Goal: Task Accomplishment & Management: Manage account settings

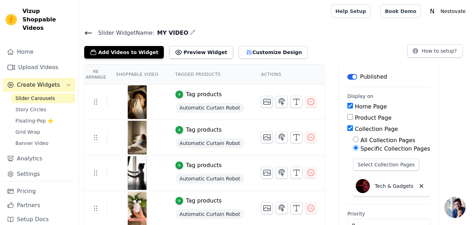
scroll to position [21, 0]
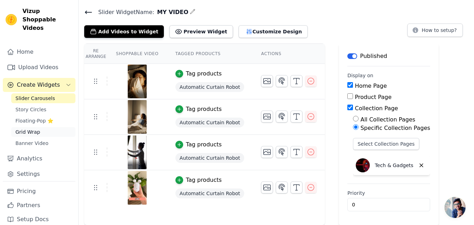
click at [41, 127] on link "Grid Wrap" at bounding box center [43, 132] width 64 height 10
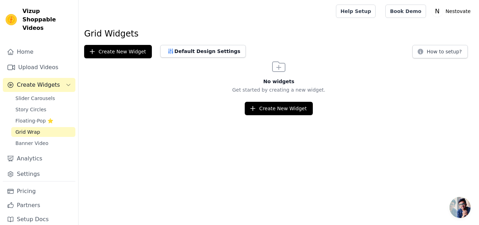
click at [28, 117] on div "Slider Carousels Story Circles Floating-Pop ⭐ Grid Wrap Banner Video" at bounding box center [43, 120] width 64 height 55
click at [29, 117] on span "Floating-Pop ⭐" at bounding box center [34, 120] width 38 height 7
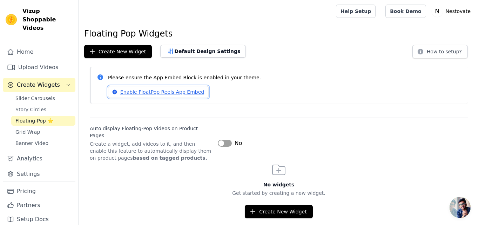
click at [159, 89] on link "Enable FloatPop Reels App Embed" at bounding box center [158, 92] width 101 height 12
click at [47, 95] on span "Slider Carousels" at bounding box center [35, 98] width 40 height 7
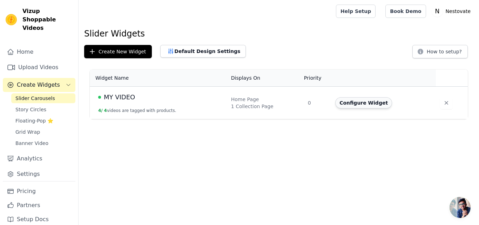
click at [355, 105] on button "Configure Widget" at bounding box center [363, 102] width 57 height 11
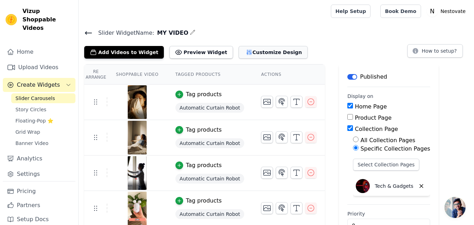
click at [245, 52] on button "Customize Design" at bounding box center [273, 52] width 69 height 13
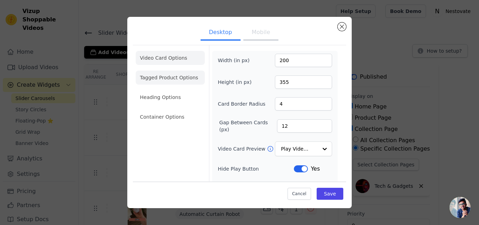
click at [174, 78] on li "Tagged Product Options" at bounding box center [170, 78] width 69 height 14
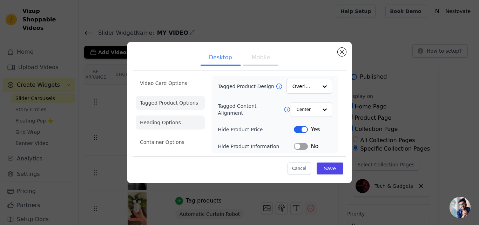
click at [169, 121] on li "Heading Options" at bounding box center [170, 122] width 69 height 14
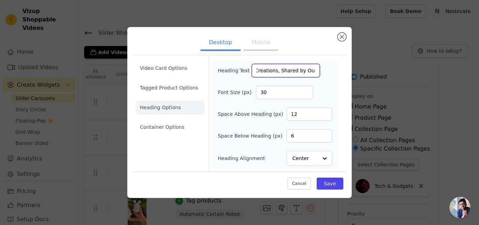
scroll to position [0, 49]
drag, startPoint x: 254, startPoint y: 71, endPoint x: 321, endPoint y: 67, distance: 67.5
click at [321, 67] on div "Heading Text Incredible Creations, Shared by Our Community" at bounding box center [275, 70] width 114 height 13
click at [307, 93] on input "29" at bounding box center [284, 92] width 57 height 13
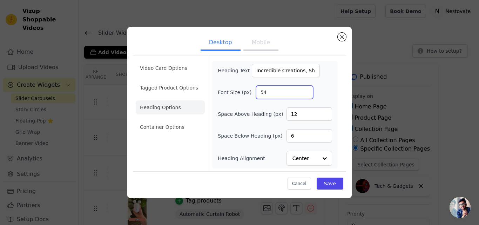
click at [307, 90] on input "54" at bounding box center [284, 92] width 57 height 13
click at [307, 90] on input "56" at bounding box center [284, 92] width 57 height 13
click at [307, 90] on input "57" at bounding box center [284, 92] width 57 height 13
click at [307, 90] on input "58" at bounding box center [284, 92] width 57 height 13
click at [307, 90] on input "59" at bounding box center [284, 92] width 57 height 13
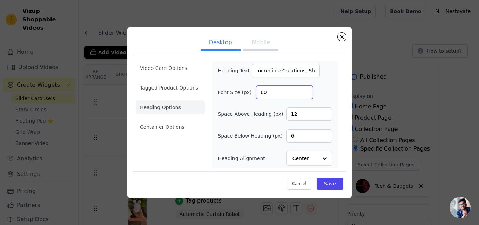
type input "60"
click at [307, 90] on input "60" at bounding box center [284, 92] width 57 height 13
click at [325, 185] on button "Save" at bounding box center [330, 184] width 27 height 12
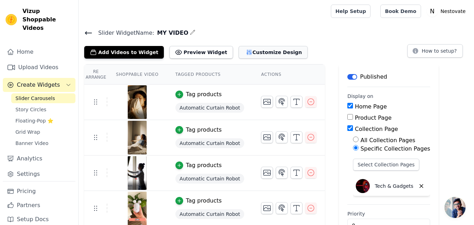
click at [242, 52] on button "Customize Design" at bounding box center [273, 52] width 69 height 13
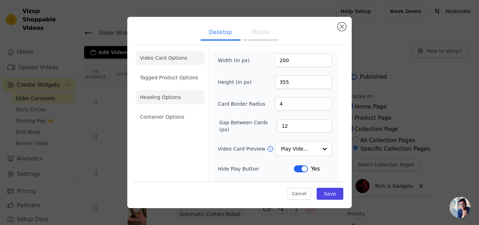
click at [152, 95] on li "Heading Options" at bounding box center [170, 97] width 69 height 14
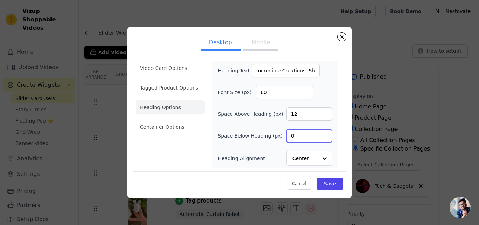
click at [325, 138] on input "0" at bounding box center [310, 135] width 46 height 13
click at [325, 134] on input "35" at bounding box center [310, 135] width 46 height 13
click at [325, 134] on input "39" at bounding box center [310, 135] width 46 height 13
type input "40"
click at [325, 134] on input "40" at bounding box center [310, 135] width 46 height 13
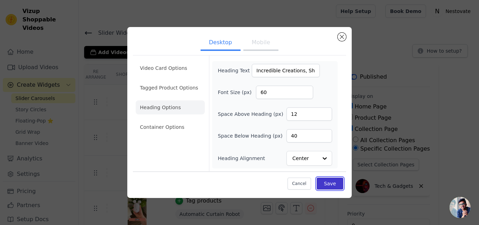
click at [330, 183] on button "Save" at bounding box center [330, 184] width 27 height 12
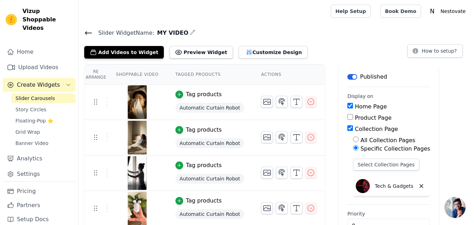
click at [347, 118] on input "Product Page" at bounding box center [350, 117] width 6 height 6
checkbox input "true"
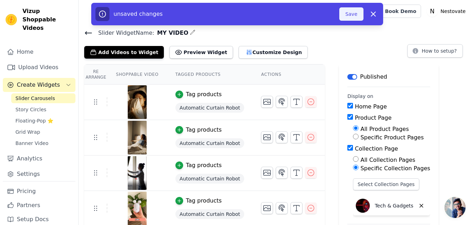
click at [355, 17] on button "Save" at bounding box center [351, 13] width 24 height 13
click at [256, 51] on button "Customize Design" at bounding box center [273, 52] width 69 height 13
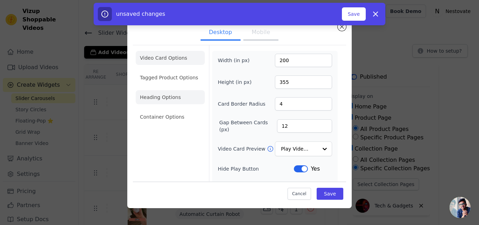
click at [184, 101] on li "Heading Options" at bounding box center [170, 97] width 69 height 14
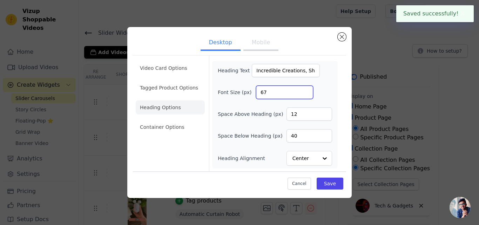
click at [306, 91] on input "67" at bounding box center [284, 92] width 57 height 13
click at [306, 96] on input "67" at bounding box center [284, 92] width 57 height 13
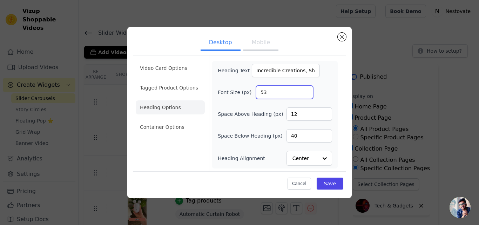
click at [306, 93] on input "53" at bounding box center [284, 92] width 57 height 13
click at [306, 93] on input "45" at bounding box center [284, 92] width 57 height 13
type input "40"
click at [306, 93] on input "40" at bounding box center [284, 92] width 57 height 13
click at [326, 134] on input "63" at bounding box center [310, 135] width 46 height 13
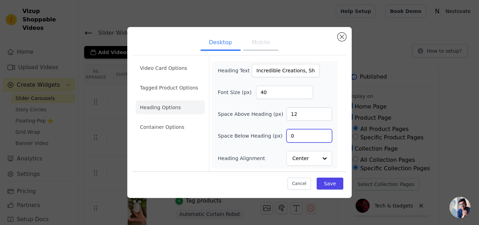
click at [326, 138] on input "0" at bounding box center [310, 135] width 46 height 13
click at [325, 133] on input "1" at bounding box center [310, 135] width 46 height 13
click at [325, 133] on input "2" at bounding box center [310, 135] width 46 height 13
click at [325, 133] on input "3" at bounding box center [310, 135] width 46 height 13
click at [325, 133] on input "4" at bounding box center [310, 135] width 46 height 13
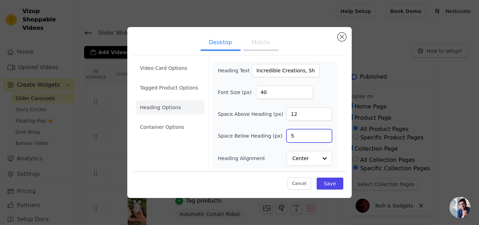
click at [325, 133] on input "5" at bounding box center [310, 135] width 46 height 13
click at [325, 133] on input "6" at bounding box center [310, 135] width 46 height 13
click at [325, 133] on input "7" at bounding box center [310, 135] width 46 height 13
type input "6"
click at [325, 137] on input "6" at bounding box center [310, 135] width 46 height 13
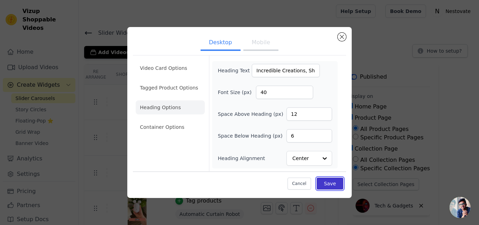
click at [330, 185] on button "Save" at bounding box center [330, 184] width 27 height 12
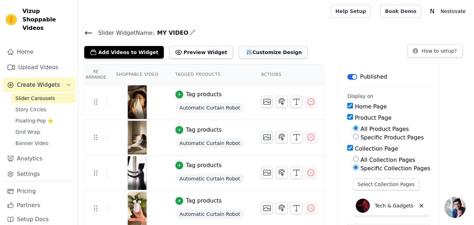
click at [249, 48] on button "Customize Design" at bounding box center [273, 52] width 69 height 13
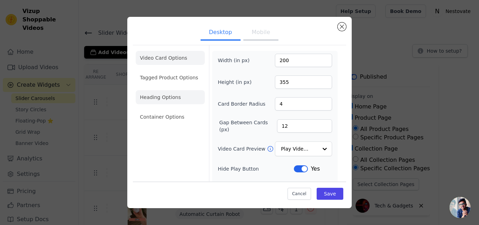
click at [168, 99] on li "Heading Options" at bounding box center [170, 97] width 69 height 14
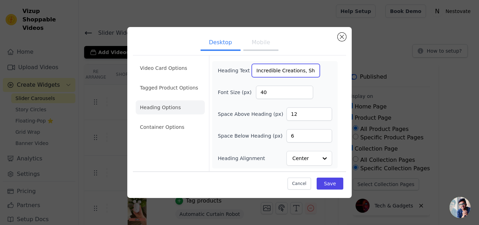
scroll to position [0, 49]
drag, startPoint x: 254, startPoint y: 71, endPoint x: 354, endPoint y: 89, distance: 101.3
click at [354, 89] on div "Desktop Mobile Video Card Options Tagged Product Options Heading Options Contai…" at bounding box center [239, 112] width 457 height 193
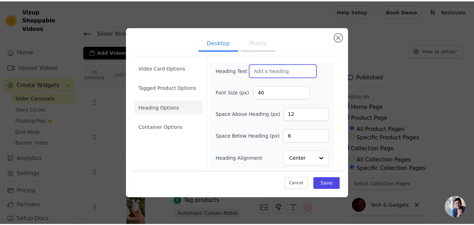
scroll to position [0, 0]
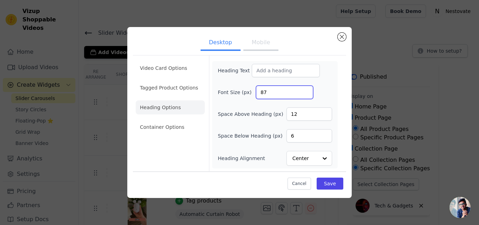
click at [305, 90] on input "87" at bounding box center [284, 92] width 57 height 13
click at [305, 95] on input "4" at bounding box center [284, 92] width 57 height 13
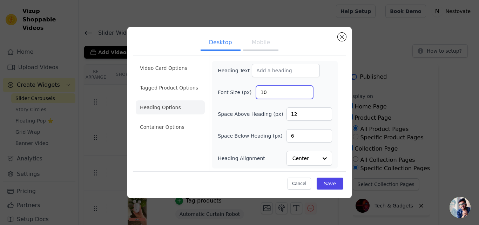
type input "10"
click at [307, 91] on input "10" at bounding box center [284, 92] width 57 height 13
type input "0"
click at [325, 114] on input "0" at bounding box center [310, 113] width 46 height 13
click at [326, 135] on input "19" at bounding box center [310, 135] width 46 height 13
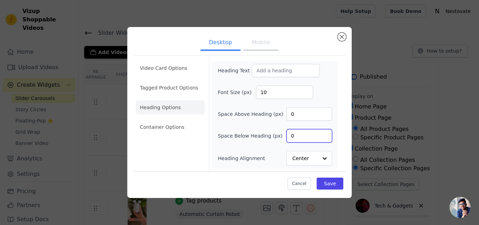
type input "0"
click at [325, 139] on input "0" at bounding box center [310, 135] width 46 height 13
drag, startPoint x: 283, startPoint y: 89, endPoint x: 261, endPoint y: 98, distance: 23.5
click at [261, 98] on input "10" at bounding box center [284, 92] width 57 height 13
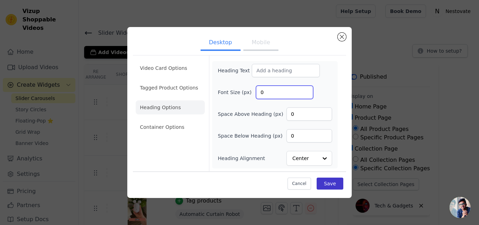
type input "0"
click at [336, 181] on button "Save" at bounding box center [330, 184] width 27 height 12
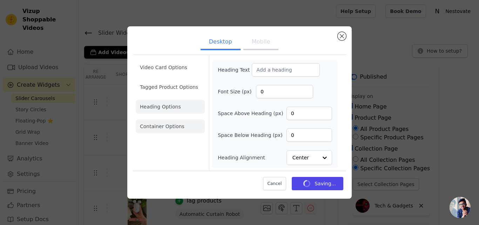
click at [170, 125] on li "Container Options" at bounding box center [170, 126] width 69 height 14
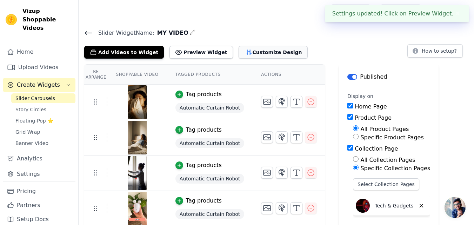
click at [240, 51] on button "Customize Design" at bounding box center [273, 52] width 69 height 13
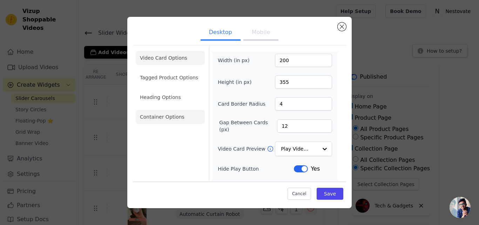
click at [181, 118] on li "Container Options" at bounding box center [170, 117] width 69 height 14
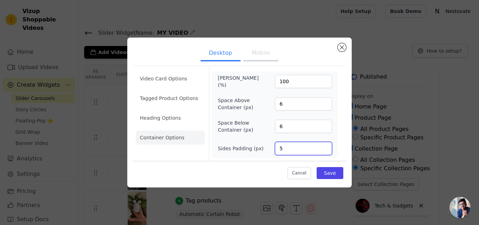
click at [325, 150] on input "5" at bounding box center [303, 148] width 57 height 13
click at [325, 145] on input "12" at bounding box center [303, 148] width 57 height 13
click at [324, 145] on input "13" at bounding box center [303, 148] width 57 height 13
click at [324, 145] on input "14" at bounding box center [303, 148] width 57 height 13
click at [324, 145] on input "15" at bounding box center [303, 148] width 57 height 13
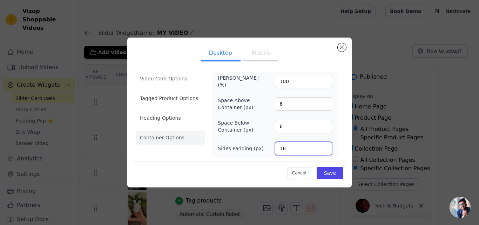
click at [324, 145] on input "16" at bounding box center [303, 148] width 57 height 13
click at [324, 145] on input "17" at bounding box center [303, 148] width 57 height 13
click at [324, 145] on input "18" at bounding box center [303, 148] width 57 height 13
click at [324, 145] on input "19" at bounding box center [303, 148] width 57 height 13
type input "20"
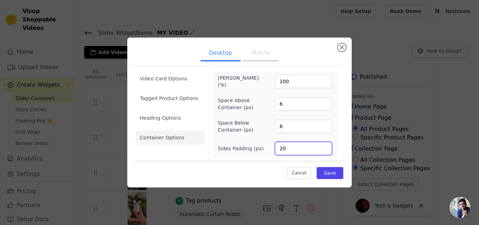
click at [324, 145] on input "20" at bounding box center [303, 148] width 57 height 13
click at [328, 174] on button "Save" at bounding box center [330, 173] width 27 height 12
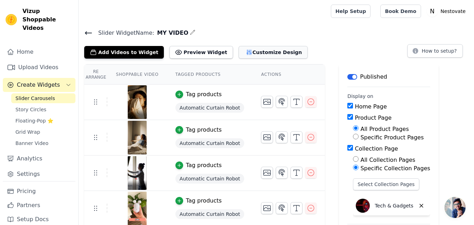
click at [250, 51] on button "Customize Design" at bounding box center [273, 52] width 69 height 13
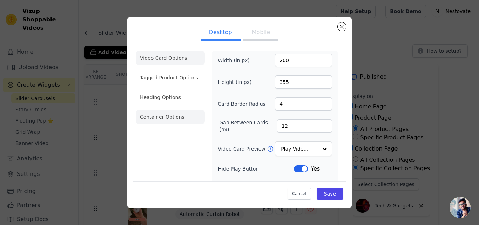
click at [158, 118] on li "Container Options" at bounding box center [170, 117] width 69 height 14
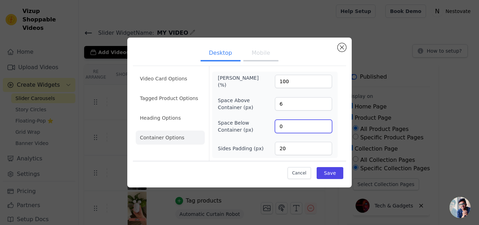
click at [326, 127] on input "0" at bounding box center [303, 126] width 57 height 13
click at [326, 124] on input "65" at bounding box center [303, 126] width 57 height 13
click at [326, 124] on input "67" at bounding box center [303, 126] width 57 height 13
click at [326, 124] on input "68" at bounding box center [303, 126] width 57 height 13
type input "69"
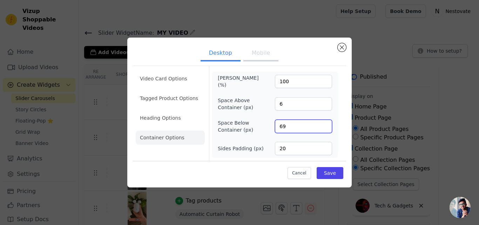
click at [326, 124] on input "69" at bounding box center [303, 126] width 57 height 13
click at [328, 171] on button "Save" at bounding box center [330, 173] width 27 height 12
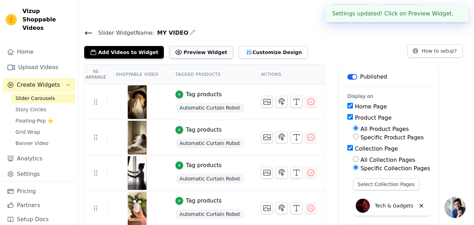
click at [194, 55] on button "Preview Widget" at bounding box center [200, 52] width 63 height 13
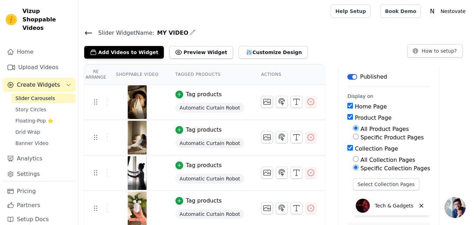
click at [187, 94] on div "Tag products" at bounding box center [204, 94] width 36 height 8
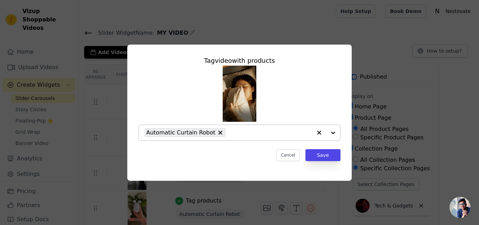
click at [319, 133] on icon "button" at bounding box center [320, 133] width 4 height 4
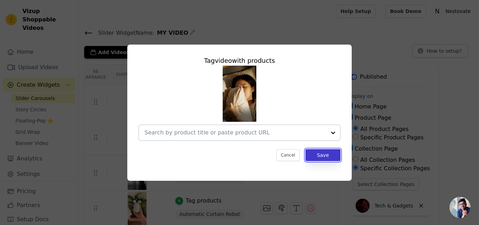
click at [321, 154] on button "Save" at bounding box center [323, 155] width 35 height 12
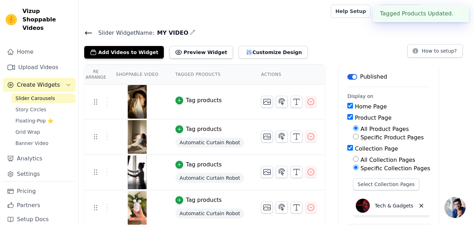
click at [198, 130] on div "Tag products" at bounding box center [204, 129] width 36 height 8
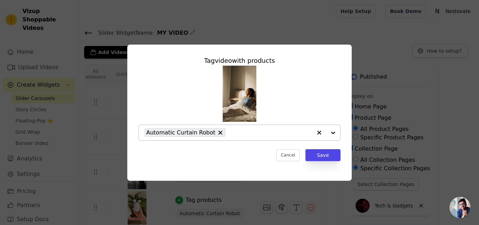
click at [320, 132] on icon "button" at bounding box center [320, 133] width 4 height 4
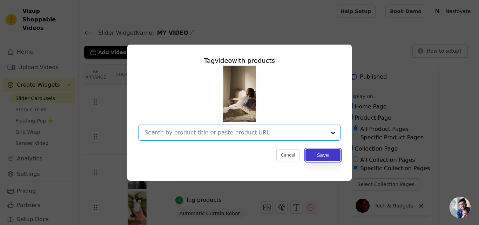
click at [324, 151] on button "Save" at bounding box center [323, 155] width 35 height 12
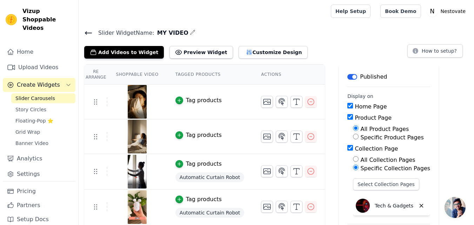
click at [193, 161] on div "Tag products" at bounding box center [204, 164] width 36 height 8
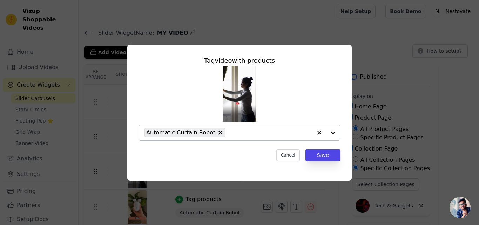
click at [319, 132] on icon "button" at bounding box center [320, 133] width 4 height 4
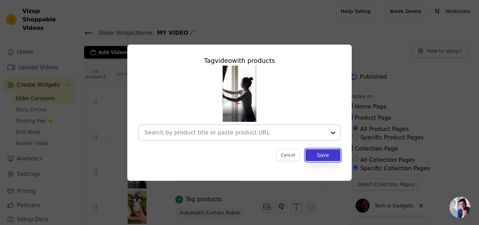
click at [327, 154] on button "Save" at bounding box center [323, 155] width 35 height 12
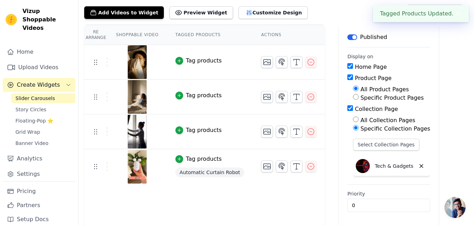
scroll to position [40, 0]
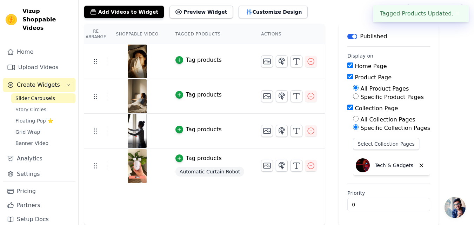
click at [199, 159] on div "Tag products" at bounding box center [204, 158] width 36 height 8
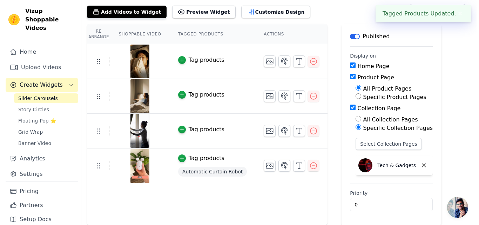
scroll to position [0, 0]
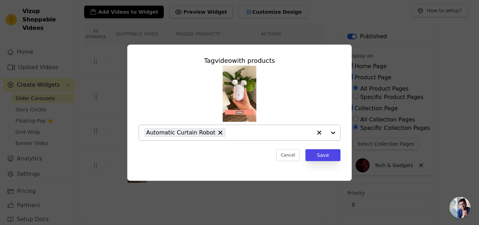
click at [319, 132] on icon "button" at bounding box center [320, 133] width 4 height 4
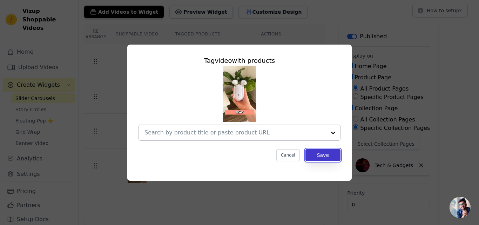
click at [326, 157] on button "Save" at bounding box center [323, 155] width 35 height 12
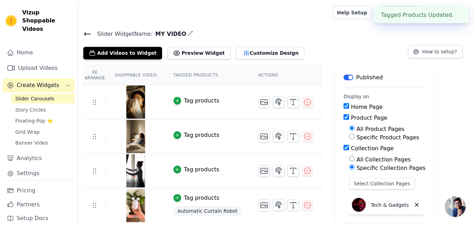
scroll to position [40, 0]
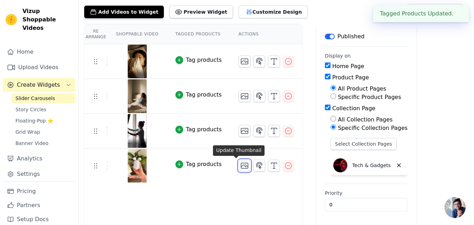
click at [240, 168] on icon "button" at bounding box center [244, 165] width 8 height 8
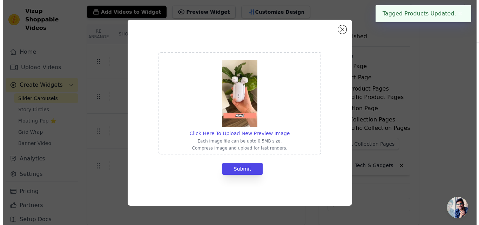
scroll to position [0, 0]
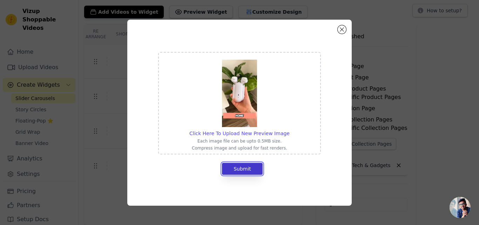
click at [251, 169] on button "Submit" at bounding box center [242, 169] width 41 height 12
click at [342, 29] on button "Close modal" at bounding box center [342, 29] width 8 height 8
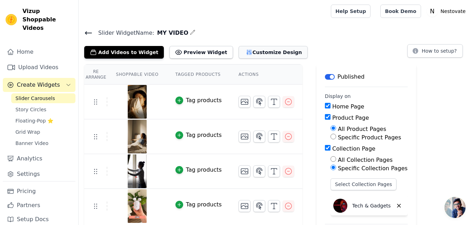
click at [258, 49] on button "Customize Design" at bounding box center [273, 52] width 69 height 13
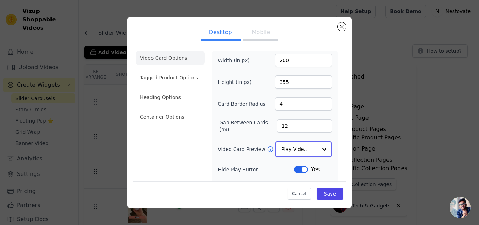
click at [320, 150] on div at bounding box center [325, 149] width 14 height 14
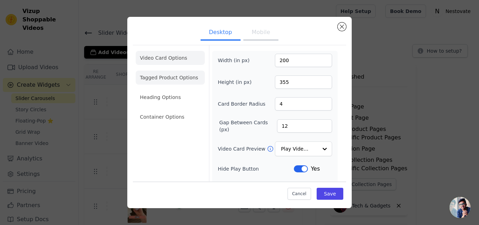
click at [164, 74] on li "Tagged Product Options" at bounding box center [170, 78] width 69 height 14
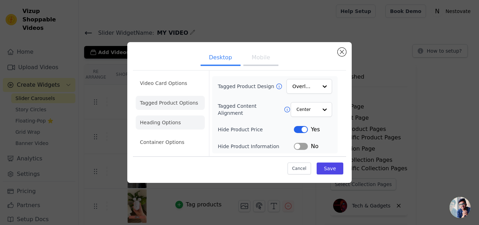
click at [175, 124] on li "Heading Options" at bounding box center [170, 122] width 69 height 14
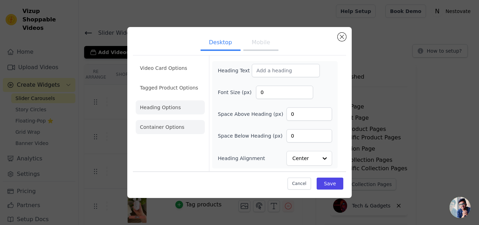
click at [161, 126] on li "Container Options" at bounding box center [170, 127] width 69 height 14
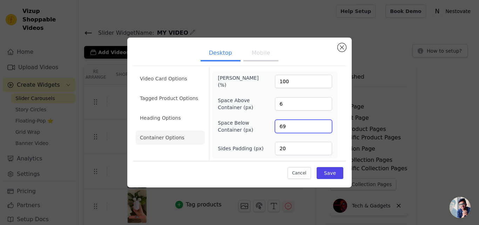
click at [298, 128] on input "69" at bounding box center [303, 126] width 57 height 13
click at [325, 125] on input "70" at bounding box center [303, 126] width 57 height 13
type input "100"
click at [325, 125] on input "100" at bounding box center [303, 126] width 57 height 13
click at [297, 151] on input "20" at bounding box center [303, 148] width 57 height 13
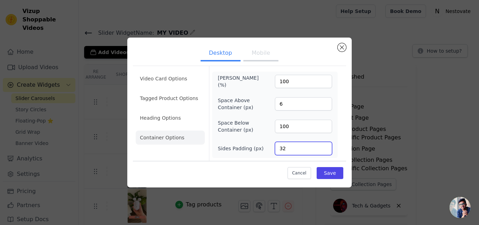
click at [326, 146] on input "32" at bounding box center [303, 148] width 57 height 13
click at [326, 146] on input "33" at bounding box center [303, 148] width 57 height 13
click at [326, 146] on input "34" at bounding box center [303, 148] width 57 height 13
click at [326, 146] on input "35" at bounding box center [303, 148] width 57 height 13
click at [326, 146] on input "36" at bounding box center [303, 148] width 57 height 13
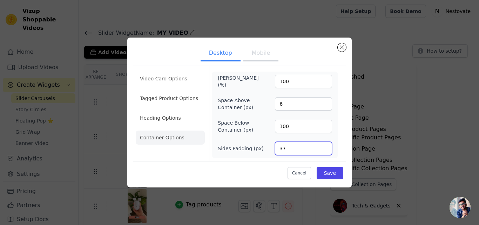
click at [326, 146] on input "37" at bounding box center [303, 148] width 57 height 13
click at [326, 146] on input "38" at bounding box center [303, 148] width 57 height 13
click at [326, 146] on input "39" at bounding box center [303, 148] width 57 height 13
type input "40"
click at [326, 146] on input "40" at bounding box center [303, 148] width 57 height 13
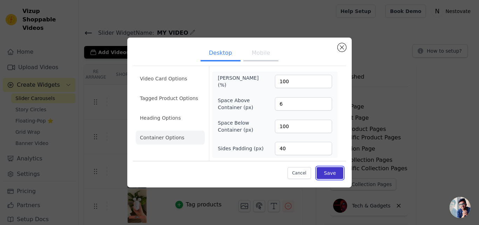
click at [331, 171] on button "Save" at bounding box center [330, 173] width 27 height 12
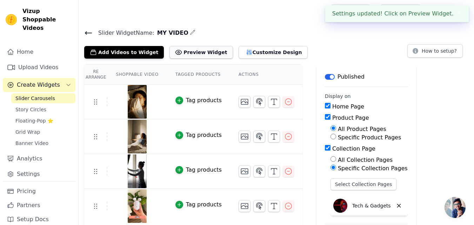
click at [191, 50] on button "Preview Widget" at bounding box center [200, 52] width 63 height 13
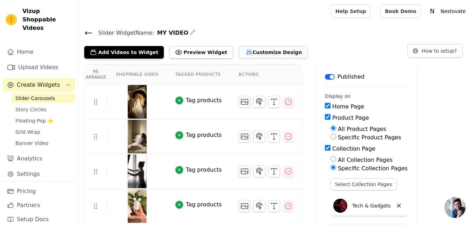
click at [245, 52] on button "Customize Design" at bounding box center [273, 52] width 69 height 13
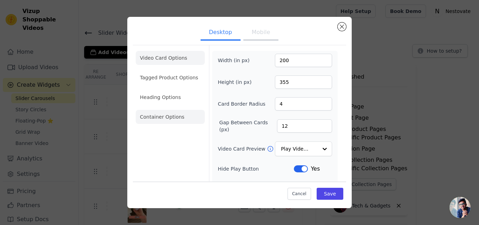
click at [177, 117] on li "Container Options" at bounding box center [170, 117] width 69 height 14
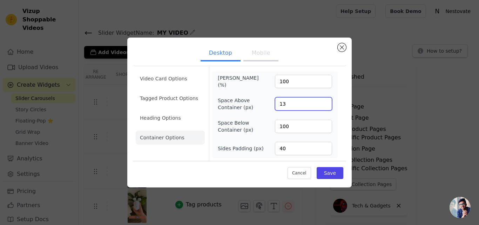
click at [326, 102] on input "13" at bounding box center [303, 103] width 57 height 13
click at [326, 102] on input "14" at bounding box center [303, 103] width 57 height 13
type input "22"
click at [326, 102] on input "22" at bounding box center [303, 103] width 57 height 13
click at [326, 128] on input "93" at bounding box center [303, 126] width 57 height 13
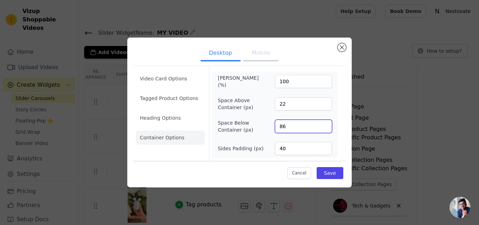
click at [326, 128] on input "86" at bounding box center [303, 126] width 57 height 13
click at [326, 128] on input "85" at bounding box center [303, 126] width 57 height 13
click at [326, 128] on input "84" at bounding box center [303, 126] width 57 height 13
click at [326, 128] on input "83" at bounding box center [303, 126] width 57 height 13
click at [326, 128] on input "82" at bounding box center [303, 126] width 57 height 13
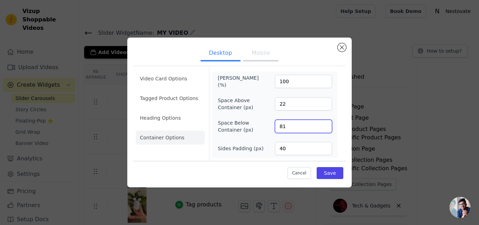
click at [326, 128] on input "81" at bounding box center [303, 126] width 57 height 13
click at [326, 128] on input "80" at bounding box center [303, 126] width 57 height 13
drag, startPoint x: 326, startPoint y: 128, endPoint x: 339, endPoint y: 139, distance: 17.4
click at [332, 133] on input "76" at bounding box center [303, 126] width 57 height 13
click at [325, 128] on input "75" at bounding box center [303, 126] width 57 height 13
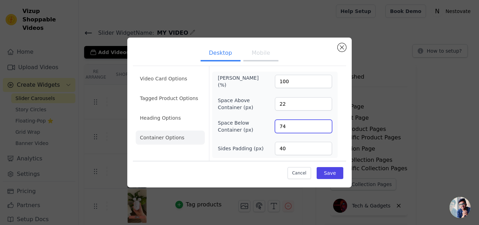
click at [325, 128] on input "74" at bounding box center [303, 126] width 57 height 13
click at [325, 128] on input "73" at bounding box center [303, 126] width 57 height 13
click at [325, 128] on input "72" at bounding box center [303, 126] width 57 height 13
click at [325, 128] on input "71" at bounding box center [303, 126] width 57 height 13
type input "70"
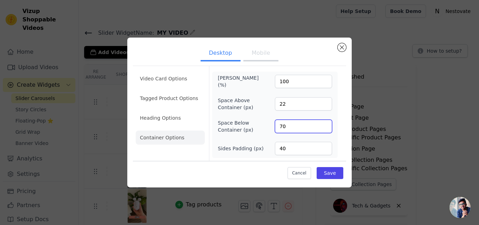
click at [325, 128] on input "70" at bounding box center [303, 126] width 57 height 13
click at [325, 101] on input "23" at bounding box center [303, 103] width 57 height 13
click at [325, 101] on input "24" at bounding box center [303, 103] width 57 height 13
click at [325, 101] on input "25" at bounding box center [303, 103] width 57 height 13
click at [325, 101] on input "26" at bounding box center [303, 103] width 57 height 13
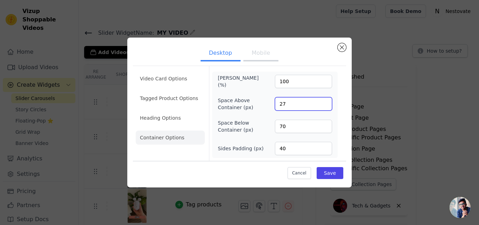
click at [325, 101] on input "27" at bounding box center [303, 103] width 57 height 13
click at [325, 101] on input "28" at bounding box center [303, 103] width 57 height 13
click at [325, 101] on input "29" at bounding box center [303, 103] width 57 height 13
type input "30"
click at [325, 101] on input "30" at bounding box center [303, 103] width 57 height 13
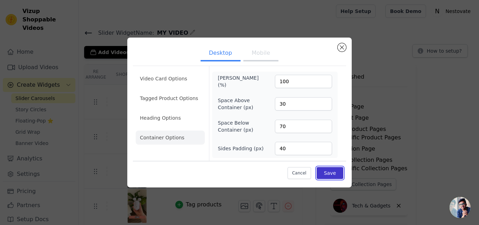
click at [332, 170] on button "Save" at bounding box center [330, 173] width 27 height 12
